Goal: Transaction & Acquisition: Purchase product/service

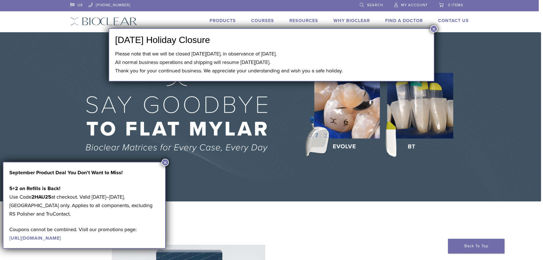
click at [433, 27] on button "×" at bounding box center [433, 28] width 7 height 7
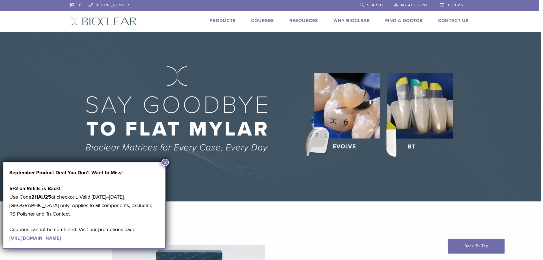
click at [224, 20] on link "Products" at bounding box center [222, 21] width 26 height 6
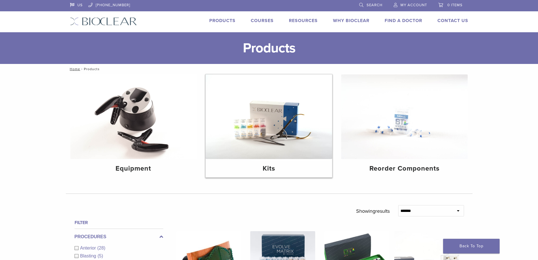
click at [260, 147] on img at bounding box center [269, 116] width 127 height 84
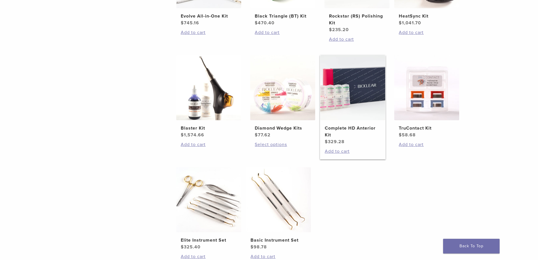
scroll to position [198, 0]
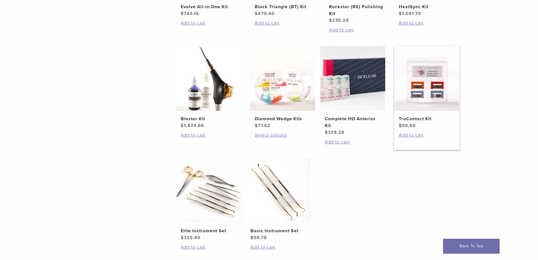
click at [423, 88] on img at bounding box center [426, 78] width 65 height 65
click at [352, 94] on img at bounding box center [352, 78] width 65 height 65
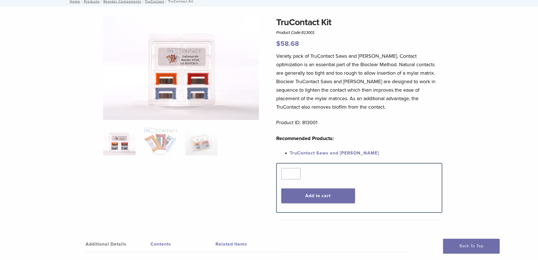
scroll to position [28, 0]
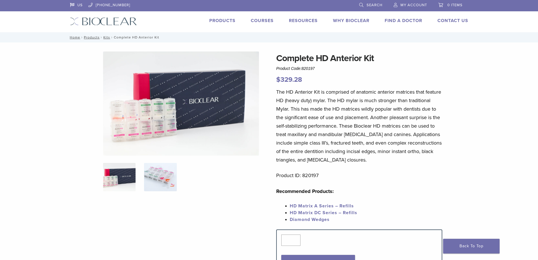
click at [153, 175] on img at bounding box center [160, 177] width 32 height 28
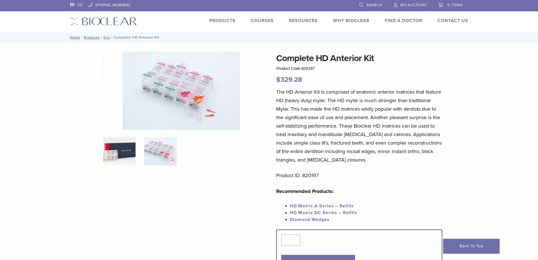
click at [121, 153] on img at bounding box center [119, 151] width 32 height 28
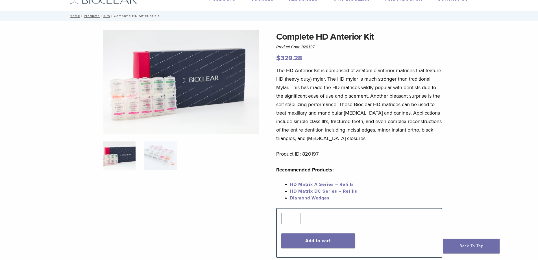
scroll to position [57, 0]
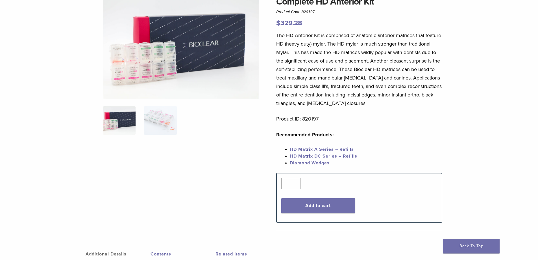
click at [308, 149] on link "HD Matrix A Series – Refills" at bounding box center [322, 149] width 64 height 6
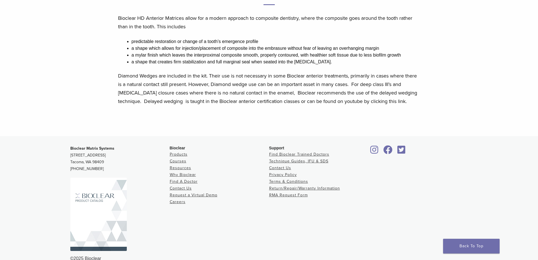
scroll to position [350, 0]
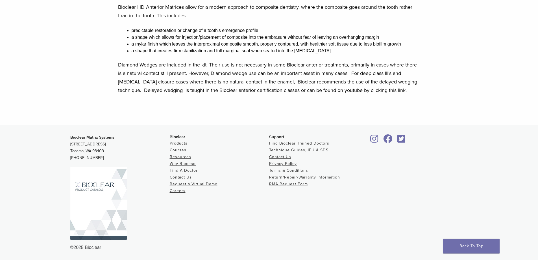
click at [184, 143] on link "Products" at bounding box center [179, 143] width 18 height 5
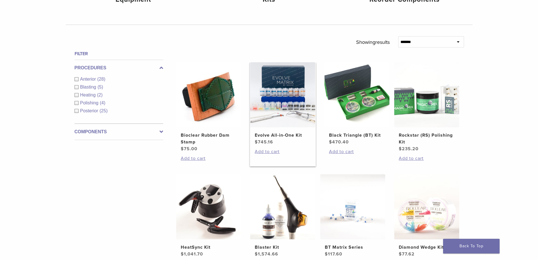
scroll to position [198, 0]
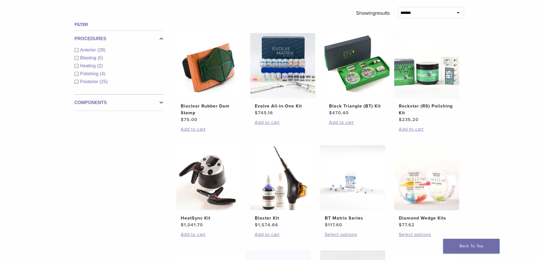
drag, startPoint x: 76, startPoint y: 50, endPoint x: 97, endPoint y: 52, distance: 21.3
click at [76, 50] on div "Anterior (28)" at bounding box center [119, 50] width 89 height 7
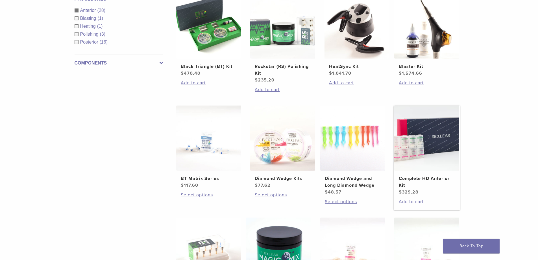
scroll to position [226, 0]
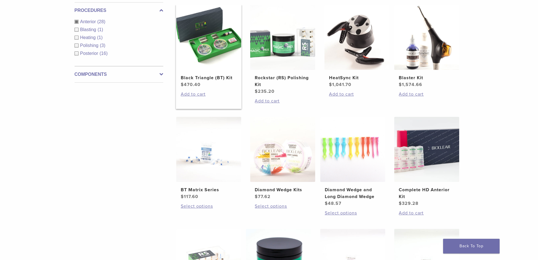
click at [219, 45] on img at bounding box center [208, 37] width 65 height 65
click at [435, 164] on img at bounding box center [426, 149] width 65 height 65
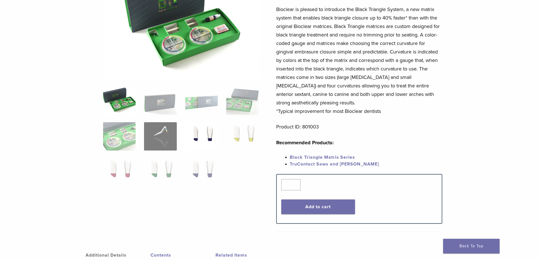
scroll to position [85, 0]
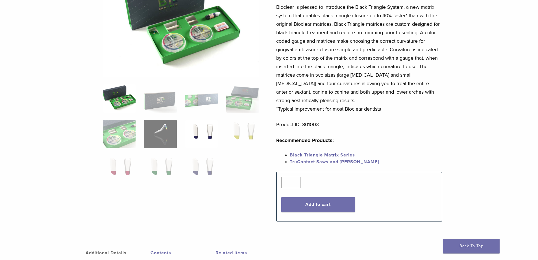
click at [194, 131] on img at bounding box center [201, 134] width 32 height 28
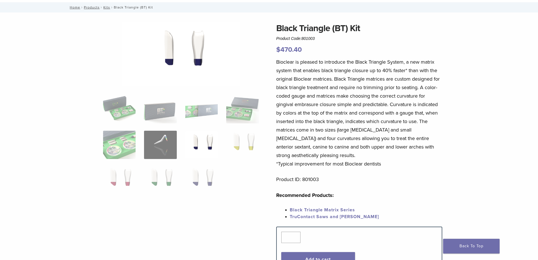
scroll to position [0, 0]
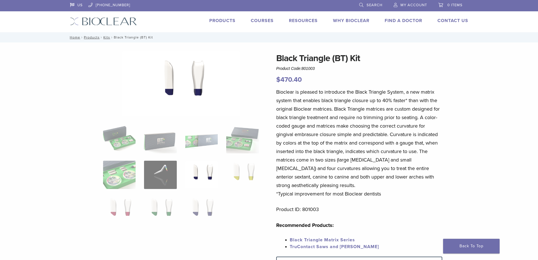
click at [207, 168] on img at bounding box center [201, 175] width 32 height 28
click at [244, 140] on img at bounding box center [242, 139] width 32 height 28
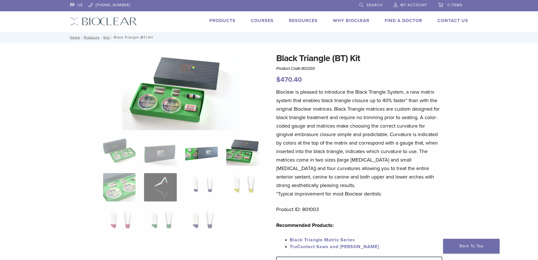
click at [192, 143] on img at bounding box center [201, 151] width 32 height 28
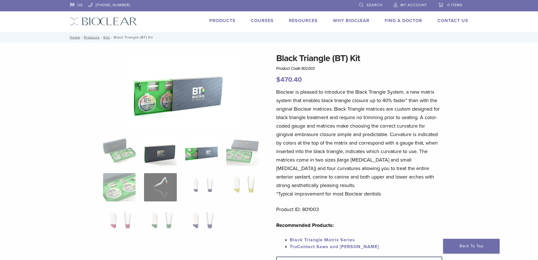
click at [156, 147] on img at bounding box center [160, 151] width 32 height 28
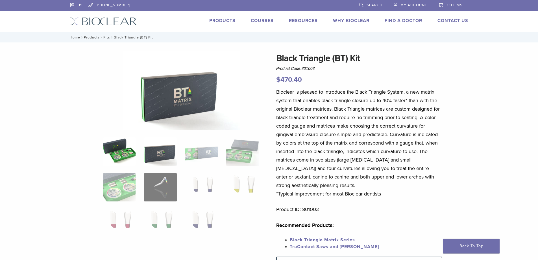
click at [125, 145] on img at bounding box center [119, 151] width 32 height 28
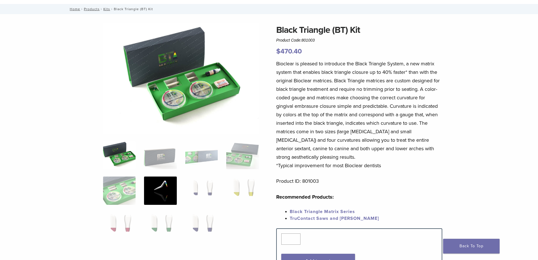
scroll to position [113, 0]
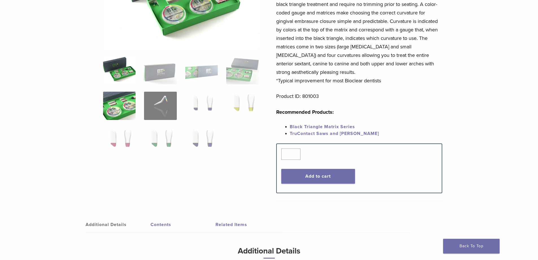
click at [129, 101] on img at bounding box center [119, 106] width 32 height 28
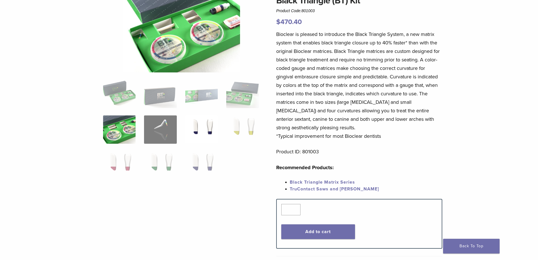
scroll to position [57, 0]
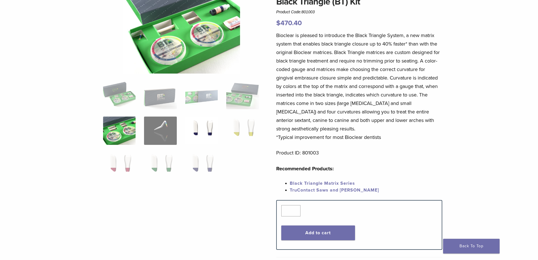
click at [207, 128] on img at bounding box center [201, 130] width 32 height 28
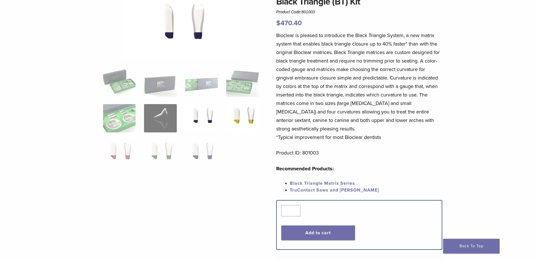
click at [242, 118] on img at bounding box center [242, 118] width 32 height 28
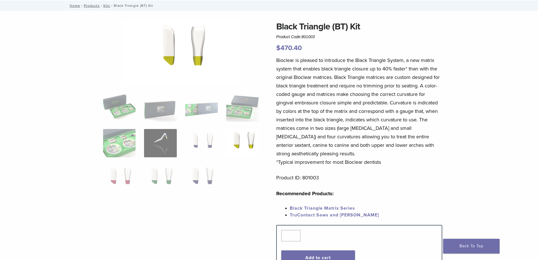
scroll to position [0, 0]
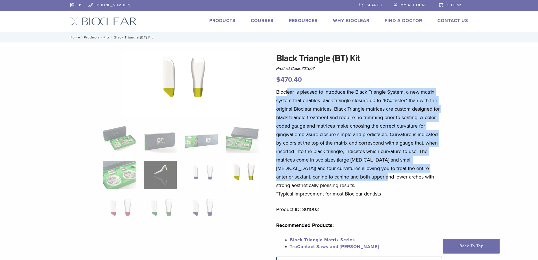
drag, startPoint x: 326, startPoint y: 107, endPoint x: 363, endPoint y: 179, distance: 80.9
click at [363, 179] on p "Bioclear is pleased to introduce the Black Triangle System, a new matrix system…" at bounding box center [359, 143] width 166 height 110
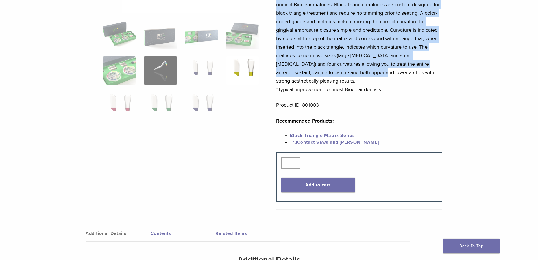
scroll to position [113, 0]
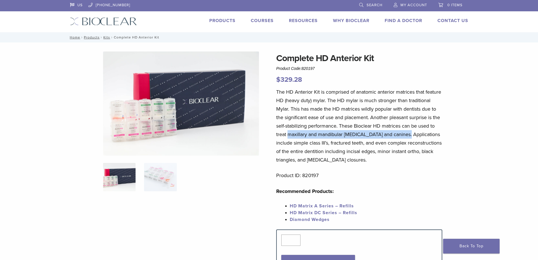
drag, startPoint x: 287, startPoint y: 132, endPoint x: 404, endPoint y: 131, distance: 116.7
click at [404, 131] on p "The HD Anterior Kit is comprised of anatomic anterior matrices that feature HD …" at bounding box center [359, 126] width 166 height 76
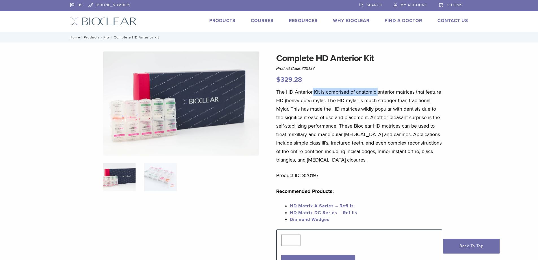
drag, startPoint x: 316, startPoint y: 90, endPoint x: 394, endPoint y: 88, distance: 77.7
click at [389, 88] on p "The HD Anterior Kit is comprised of anatomic anterior matrices that feature HD …" at bounding box center [359, 126] width 166 height 76
drag, startPoint x: 400, startPoint y: 89, endPoint x: 404, endPoint y: 91, distance: 4.6
click at [404, 90] on p "The HD Anterior Kit is comprised of anatomic anterior matrices that feature HD …" at bounding box center [359, 126] width 166 height 76
click at [391, 102] on p "The HD Anterior Kit is comprised of anatomic anterior matrices that feature HD …" at bounding box center [359, 126] width 166 height 76
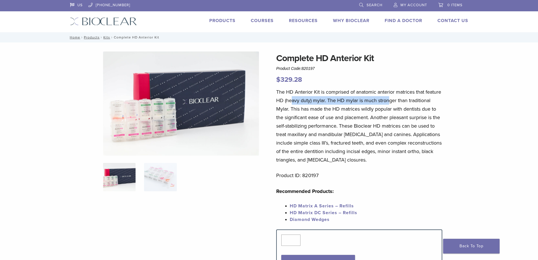
drag, startPoint x: 300, startPoint y: 101, endPoint x: 388, endPoint y: 103, distance: 87.6
click at [388, 103] on p "The HD Anterior Kit is comprised of anatomic anterior matrices that feature HD …" at bounding box center [359, 126] width 166 height 76
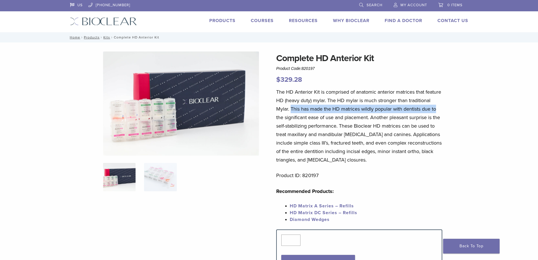
drag, startPoint x: 293, startPoint y: 109, endPoint x: 436, endPoint y: 107, distance: 142.7
click at [436, 107] on p "The HD Anterior Kit is comprised of anatomic anterior matrices that feature HD …" at bounding box center [359, 126] width 166 height 76
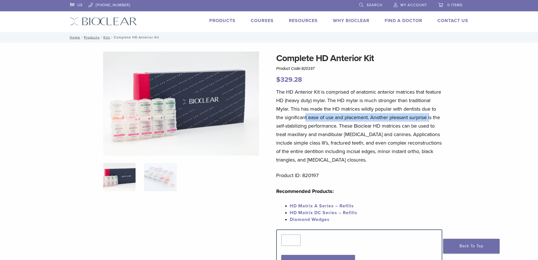
drag, startPoint x: 306, startPoint y: 118, endPoint x: 432, endPoint y: 115, distance: 126.3
click at [432, 115] on p "The HD Anterior Kit is comprised of anatomic anterior matrices that feature HD …" at bounding box center [359, 126] width 166 height 76
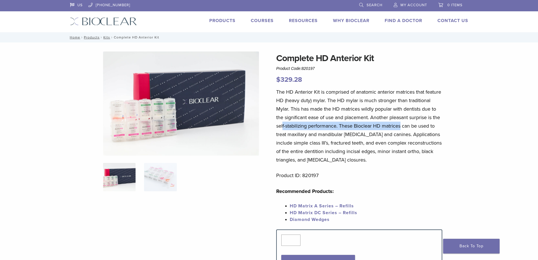
drag, startPoint x: 302, startPoint y: 126, endPoint x: 402, endPoint y: 125, distance: 100.0
click at [402, 125] on p "The HD Anterior Kit is comprised of anatomic anterior matrices that feature HD …" at bounding box center [359, 126] width 166 height 76
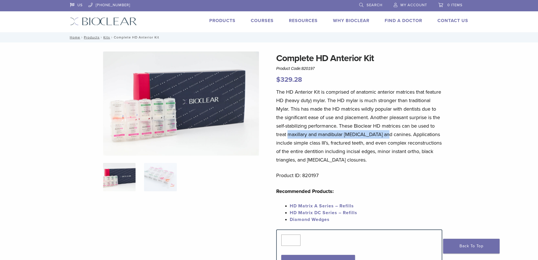
drag, startPoint x: 290, startPoint y: 134, endPoint x: 383, endPoint y: 135, distance: 93.0
click at [383, 135] on p "The HD Anterior Kit is comprised of anatomic anterior matrices that feature HD …" at bounding box center [359, 126] width 166 height 76
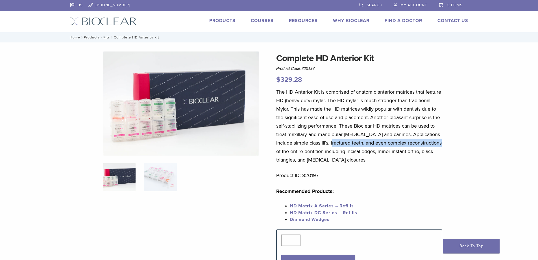
drag, startPoint x: 332, startPoint y: 142, endPoint x: 439, endPoint y: 143, distance: 106.8
click at [439, 143] on p "The HD Anterior Kit is comprised of anatomic anterior matrices that feature HD …" at bounding box center [359, 126] width 166 height 76
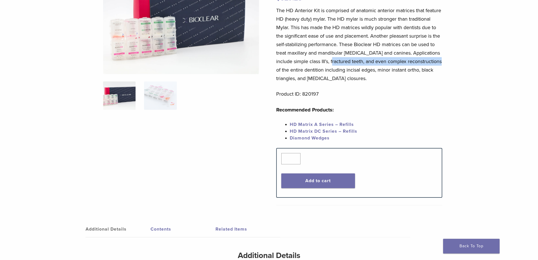
scroll to position [85, 0]
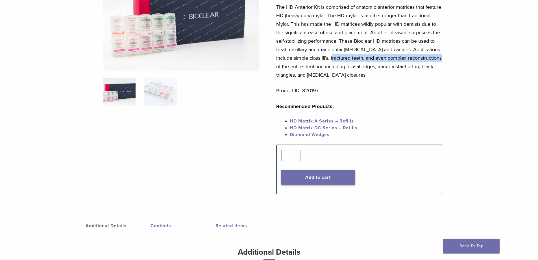
click at [316, 180] on button "Add to cart" at bounding box center [318, 177] width 74 height 15
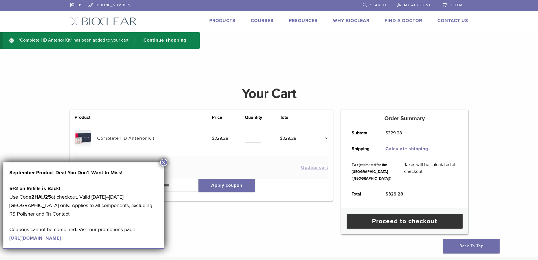
click at [162, 163] on button "×" at bounding box center [163, 162] width 7 height 7
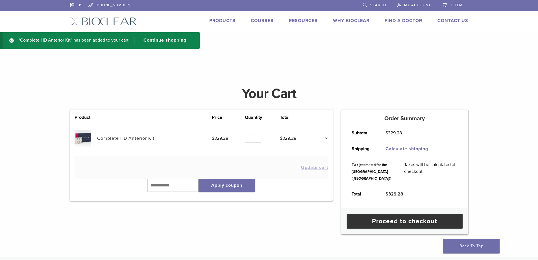
click at [420, 4] on span "My Account" at bounding box center [417, 5] width 27 height 5
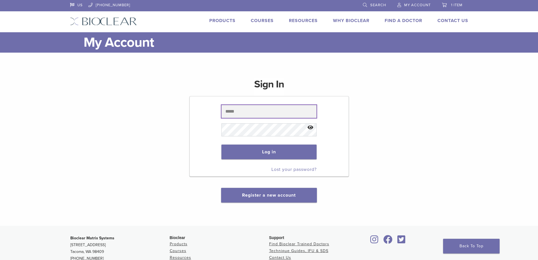
click at [249, 111] on input "text" at bounding box center [269, 111] width 95 height 13
click at [365, 137] on div "Sign In Log in Lost your password? Register a new account" at bounding box center [269, 137] width 398 height 132
click at [296, 195] on link "Register a new account" at bounding box center [269, 195] width 54 height 6
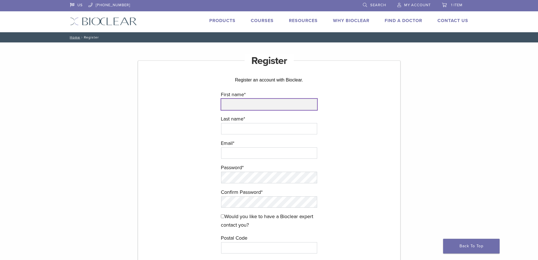
click at [250, 107] on input "First name *" at bounding box center [269, 104] width 96 height 11
type input "***"
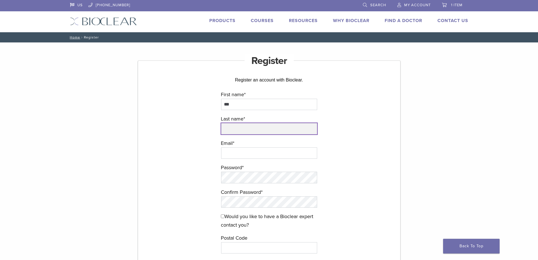
type input "**********"
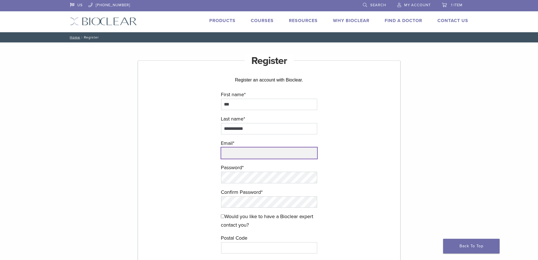
type input "**********"
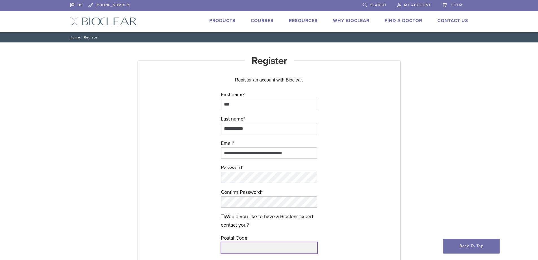
type input "*****"
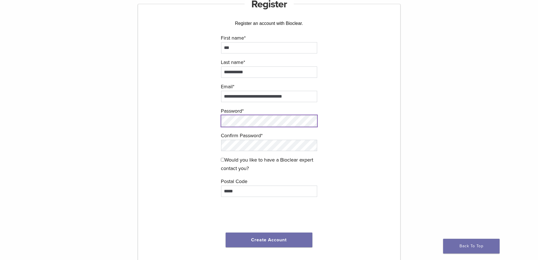
scroll to position [0, 0]
click at [202, 124] on form "**********" at bounding box center [269, 143] width 169 height 218
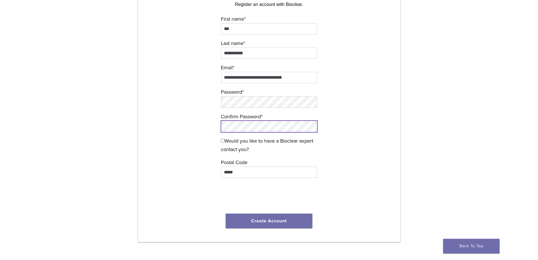
scroll to position [85, 0]
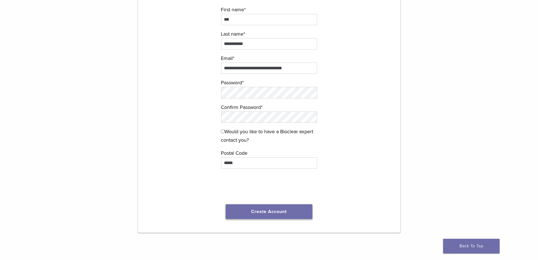
click at [270, 212] on button "Create Account" at bounding box center [269, 211] width 87 height 15
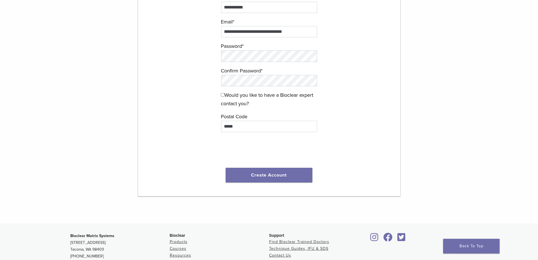
scroll to position [93, 0]
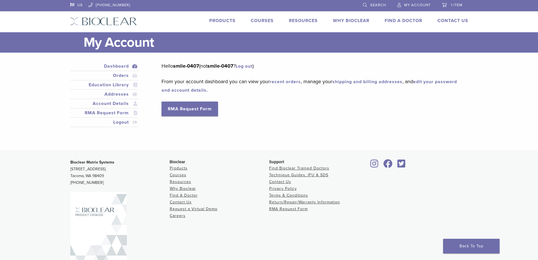
click at [359, 80] on link "shipping and billing addresses" at bounding box center [368, 82] width 70 height 6
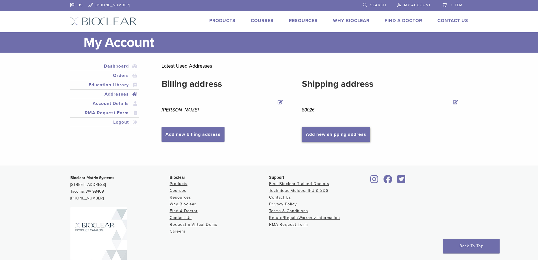
click at [323, 133] on link "Add new shipping address" at bounding box center [336, 134] width 68 height 15
click at [188, 135] on link "Add new billing address" at bounding box center [193, 134] width 63 height 15
click at [184, 133] on link "Add new billing address" at bounding box center [193, 134] width 63 height 15
click at [283, 101] on link "Edit Billing address" at bounding box center [281, 103] width 8 height 8
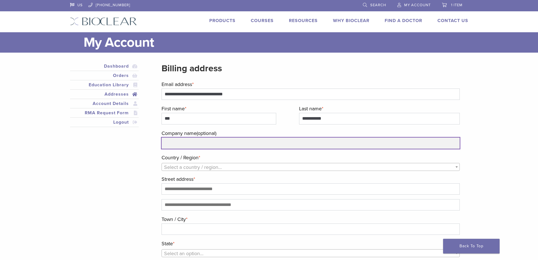
click at [193, 141] on input "Company name (optional)" at bounding box center [311, 142] width 298 height 11
type input "**********"
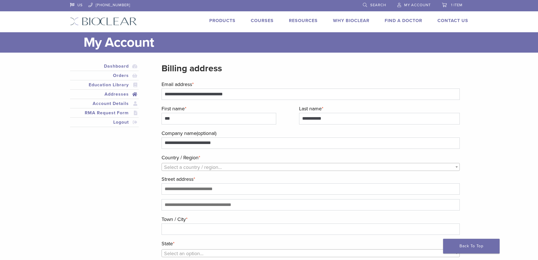
select select "**"
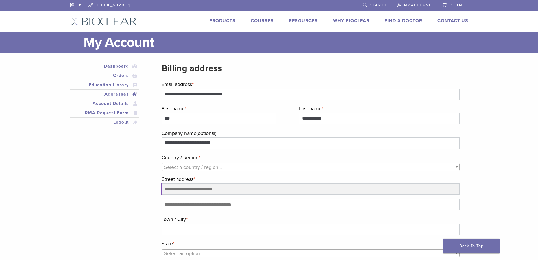
type input "**********"
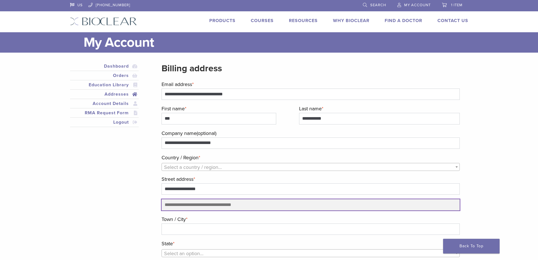
type input "*********"
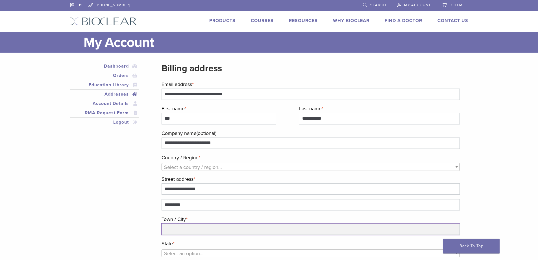
type input "*********"
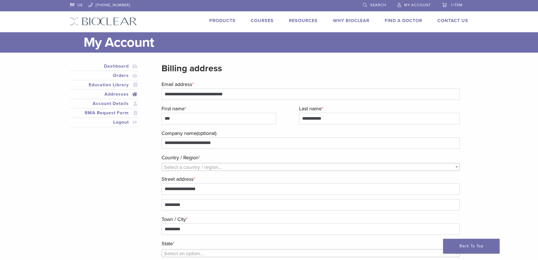
type input "*****"
type input "**********"
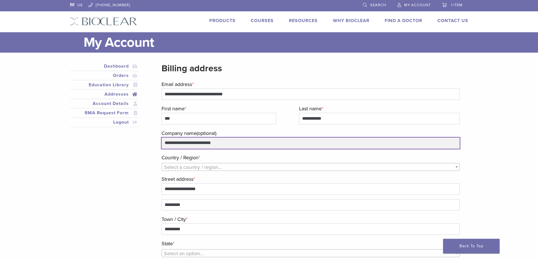
select select "**"
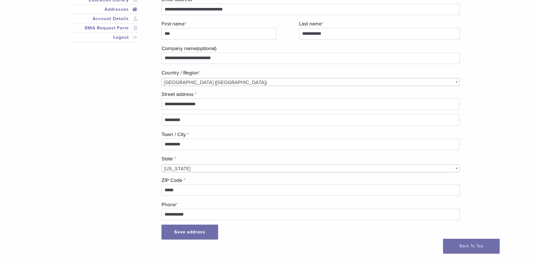
scroll to position [0, 0]
click at [201, 233] on button "Save address" at bounding box center [190, 231] width 57 height 15
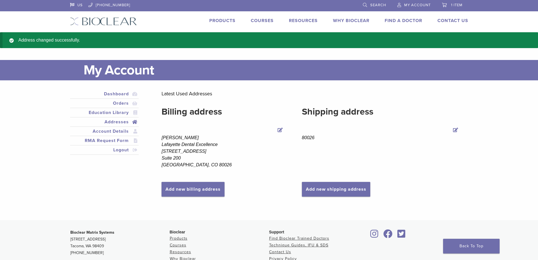
click at [457, 129] on link "Edit Shipping address" at bounding box center [456, 130] width 8 height 8
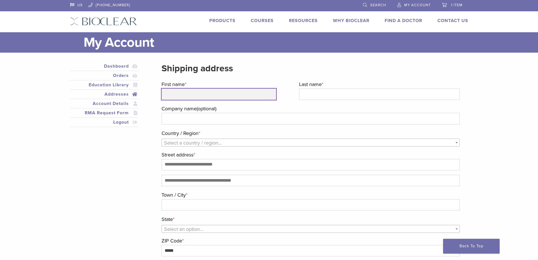
click at [186, 97] on input "First name *" at bounding box center [219, 93] width 115 height 11
type input "***"
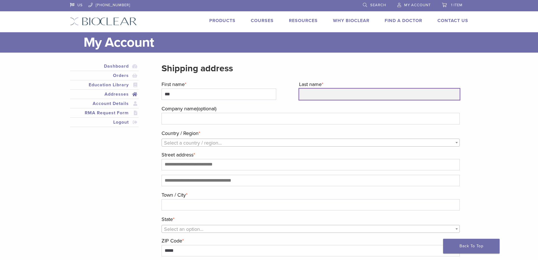
type input "**********"
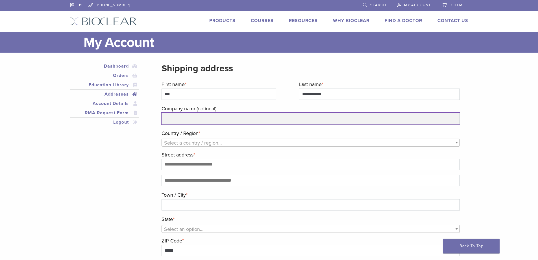
type input "**********"
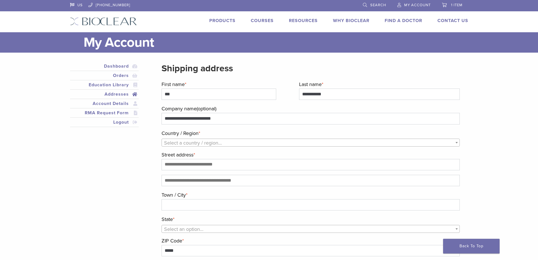
select select "**"
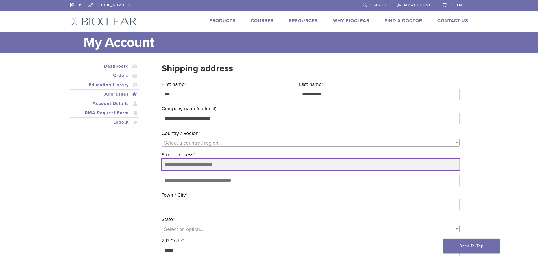
type input "**********"
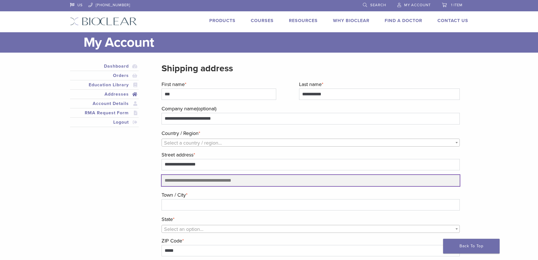
type input "*********"
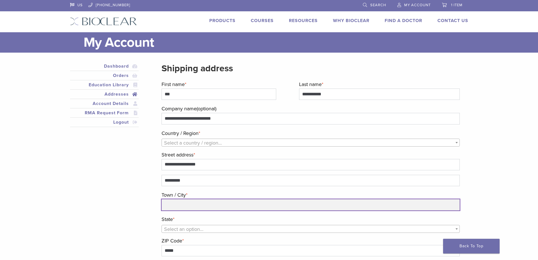
type input "*********"
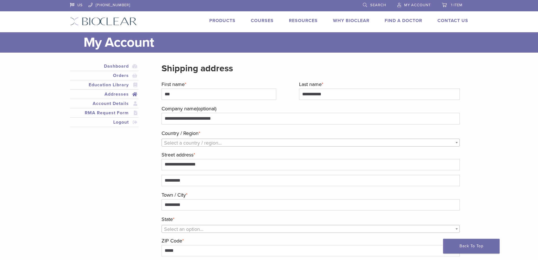
type input "**********"
select select "**"
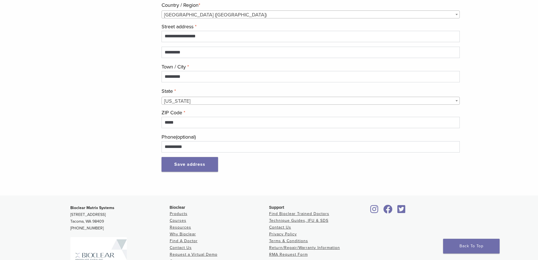
scroll to position [141, 0]
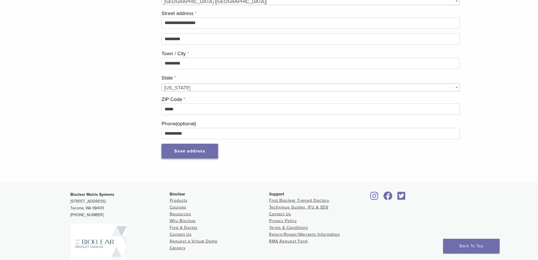
click at [195, 151] on button "Save address" at bounding box center [190, 151] width 57 height 15
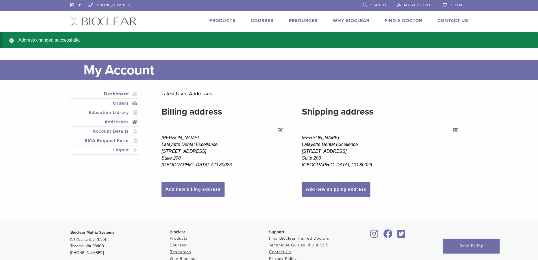
click at [119, 101] on link "Orders" at bounding box center [104, 103] width 67 height 7
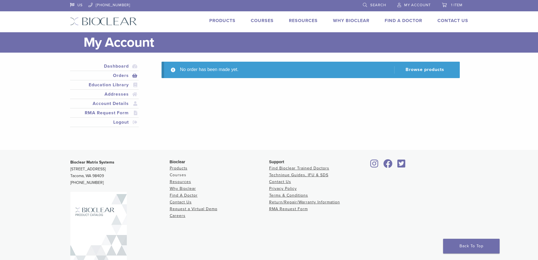
click at [179, 174] on link "Courses" at bounding box center [178, 174] width 17 height 5
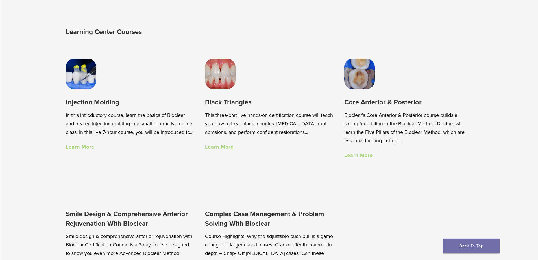
scroll to position [424, 0]
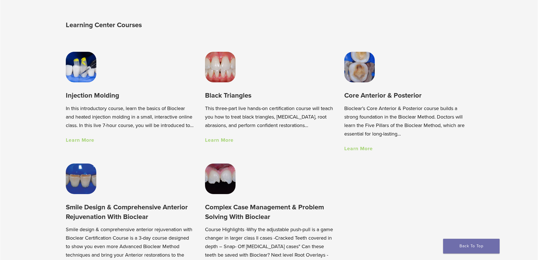
click at [229, 76] on img at bounding box center [220, 67] width 31 height 31
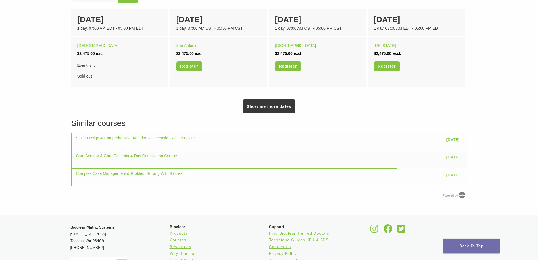
scroll to position [367, 0]
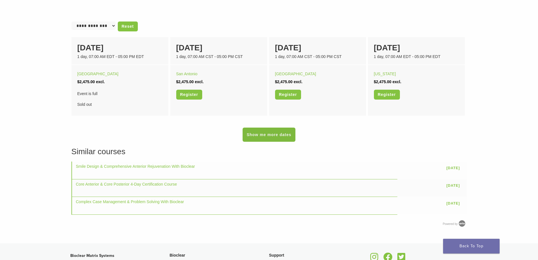
click at [260, 133] on link "Show me more dates" at bounding box center [269, 134] width 53 height 14
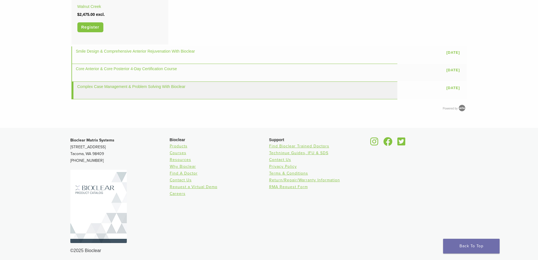
scroll to position [518, 0]
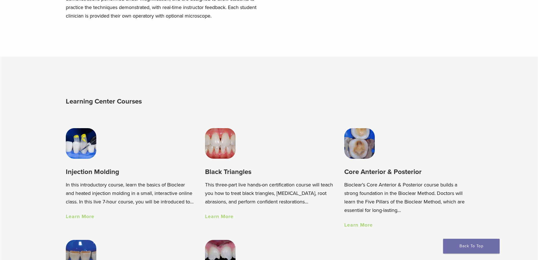
scroll to position [339, 0]
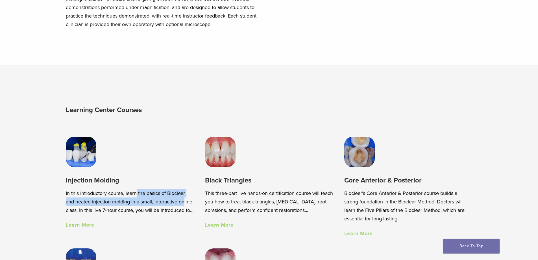
drag, startPoint x: 110, startPoint y: 196, endPoint x: 159, endPoint y: 203, distance: 48.5
click at [159, 202] on p "In this introductory course, learn the basics of Bioclear and heated injection …" at bounding box center [130, 201] width 128 height 25
